Goal: Task Accomplishment & Management: Complete application form

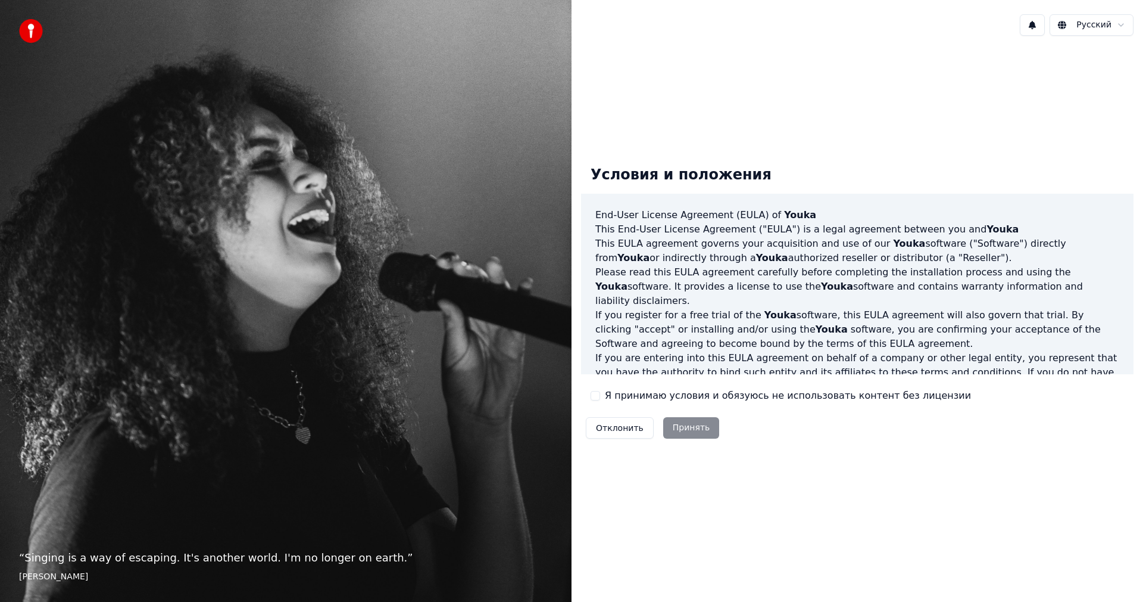
click at [690, 431] on div "Отклонить Принять" at bounding box center [652, 427] width 143 height 31
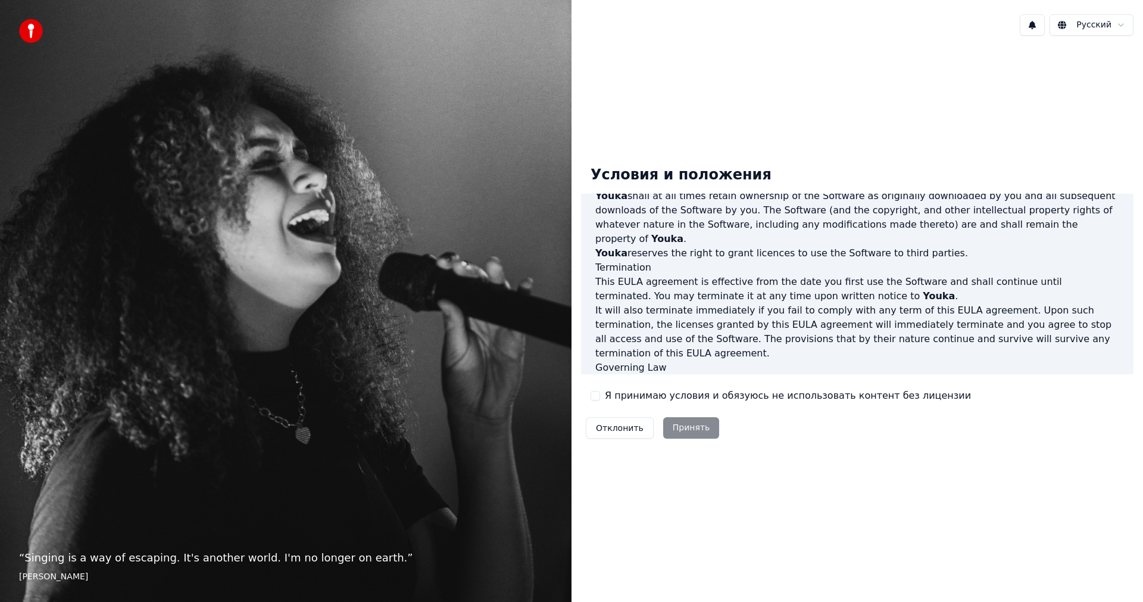
scroll to position [477, 0]
click at [691, 425] on div "Отклонить Принять" at bounding box center [652, 427] width 143 height 31
click at [601, 398] on div "Я принимаю условия и обязуюсь не использовать контент без лицензии" at bounding box center [781, 395] width 381 height 14
click at [596, 392] on button "Я принимаю условия и обязуюсь не использовать контент без лицензии" at bounding box center [596, 396] width 10 height 10
click at [684, 422] on button "Принять" at bounding box center [691, 427] width 57 height 21
